Goal: Stay updated: Keep informed about current events or changing information

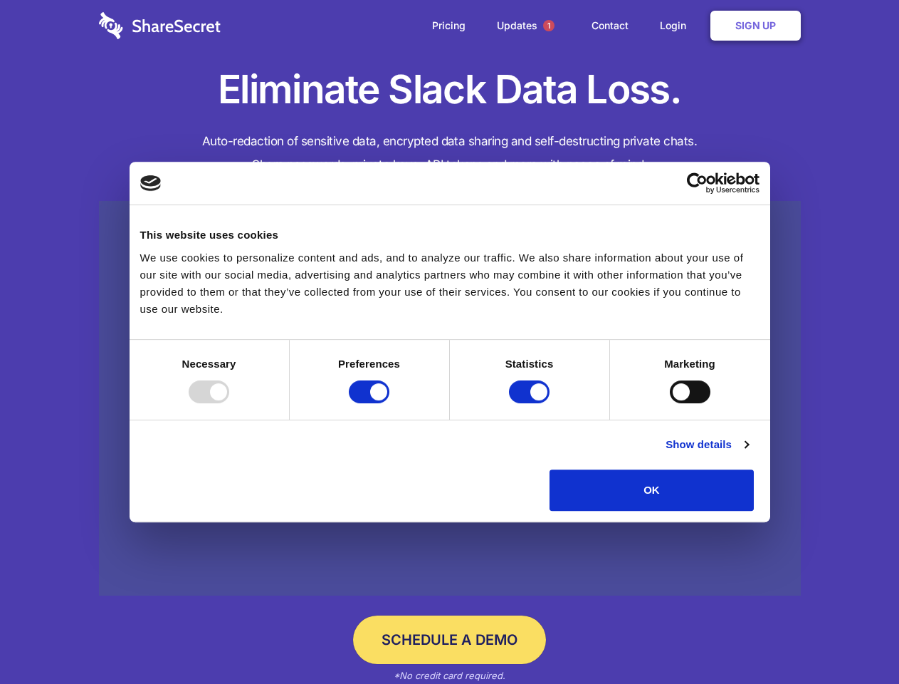
click at [229, 403] on div at bounding box center [209, 391] width 41 height 23
click at [390, 403] on input "Preferences" at bounding box center [369, 391] width 41 height 23
checkbox input "false"
click at [531, 403] on input "Statistics" at bounding box center [529, 391] width 41 height 23
checkbox input "false"
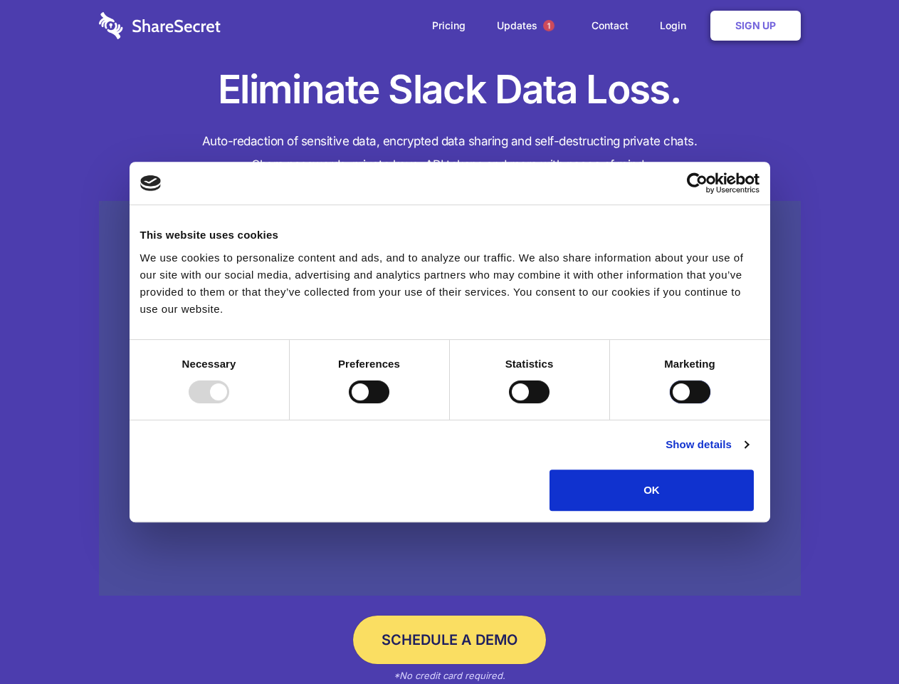
click at [670, 403] on input "Marketing" at bounding box center [690, 391] width 41 height 23
checkbox input "true"
click at [748, 453] on link "Show details" at bounding box center [707, 444] width 83 height 17
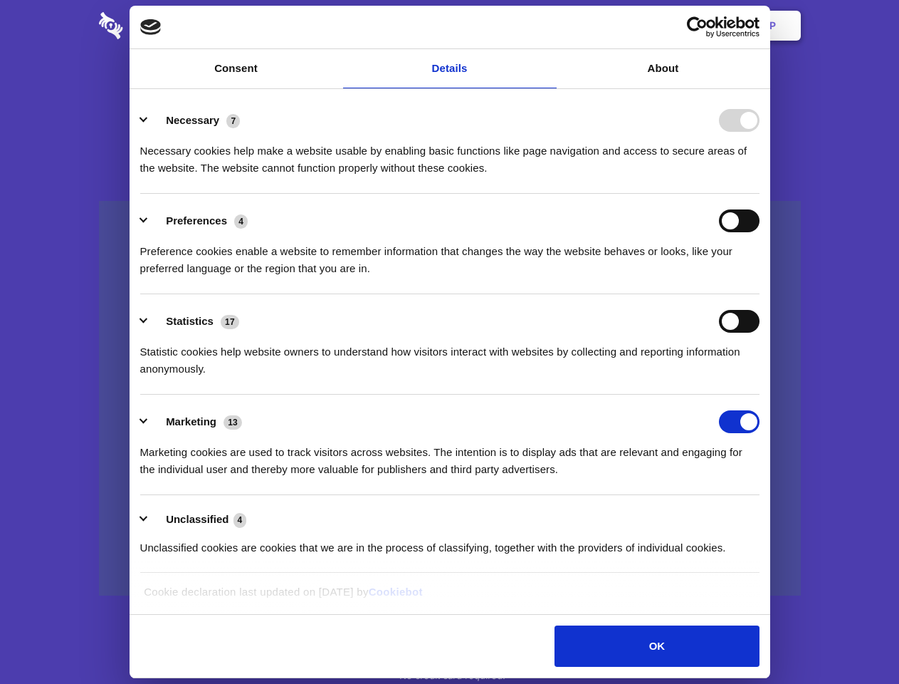
click at [760, 177] on div "Necessary cookies help make a website usable by enabling basic functions like p…" at bounding box center [450, 154] width 620 height 45
click at [548, 26] on span "1" at bounding box center [548, 25] width 11 height 11
